Goal: Task Accomplishment & Management: Manage account settings

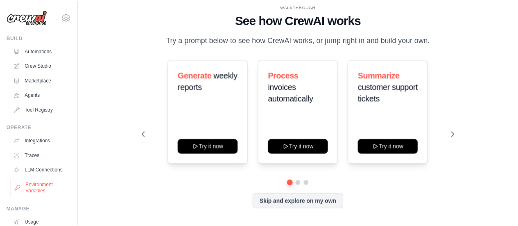
scroll to position [68, 0]
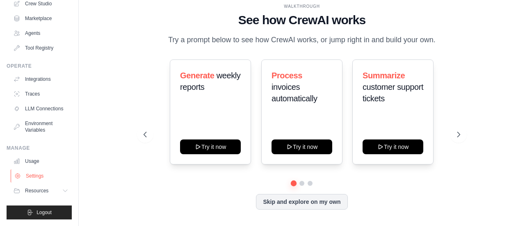
click at [48, 175] on link "Settings" at bounding box center [42, 175] width 62 height 13
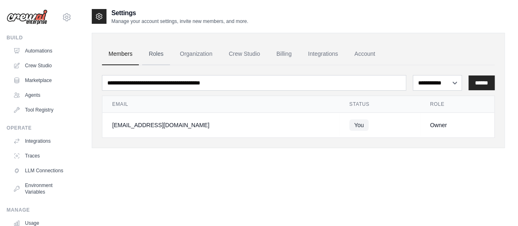
click at [154, 50] on link "Roles" at bounding box center [156, 54] width 28 height 22
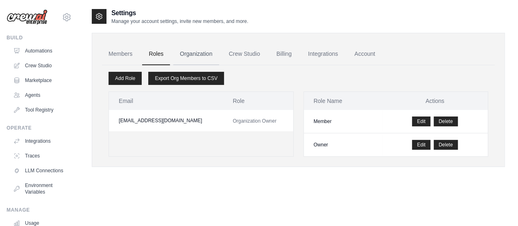
click at [210, 54] on link "Organization" at bounding box center [195, 54] width 45 height 22
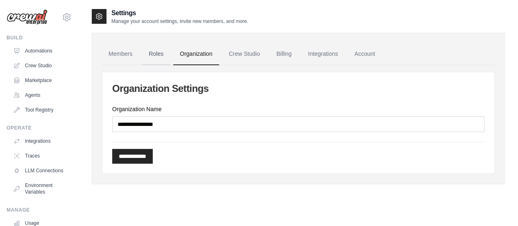
click at [159, 54] on link "Roles" at bounding box center [156, 54] width 28 height 22
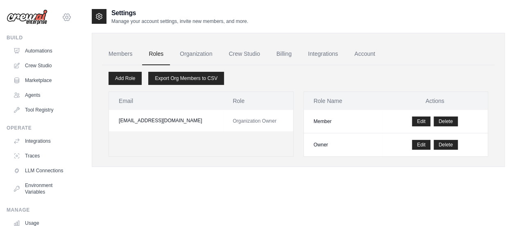
click at [62, 18] on icon at bounding box center [67, 17] width 10 height 10
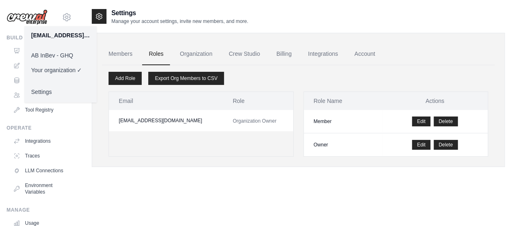
click at [70, 55] on link "AB InBev - GHQ" at bounding box center [61, 55] width 72 height 15
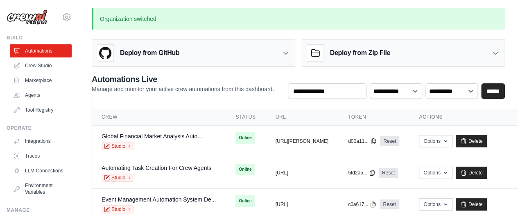
scroll to position [48, 0]
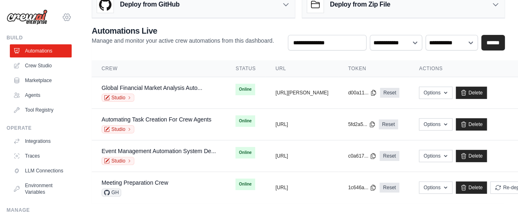
click at [66, 18] on icon at bounding box center [67, 17] width 2 height 2
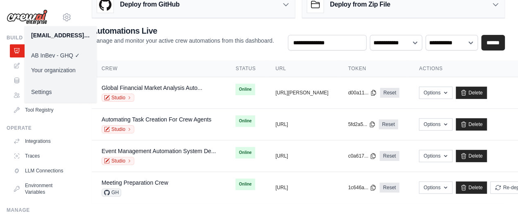
click at [86, 18] on div "Organization switched Deploy from GitHub Deploy your project directly from GitH…" at bounding box center [299, 81] width 440 height 243
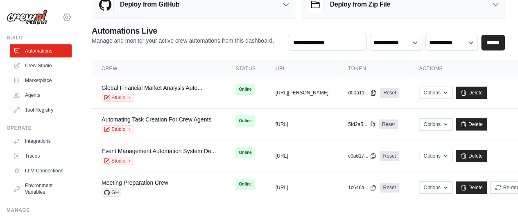
click at [62, 20] on icon at bounding box center [67, 17] width 10 height 10
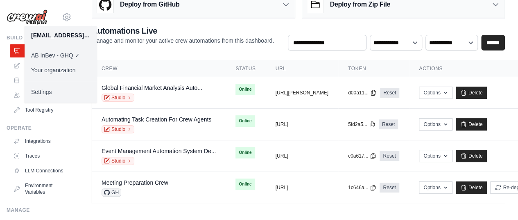
click at [85, 16] on div "Organization switched Deploy from GitHub Deploy your project directly from GitH…" at bounding box center [299, 81] width 440 height 243
